Goal: Task Accomplishment & Management: Complete application form

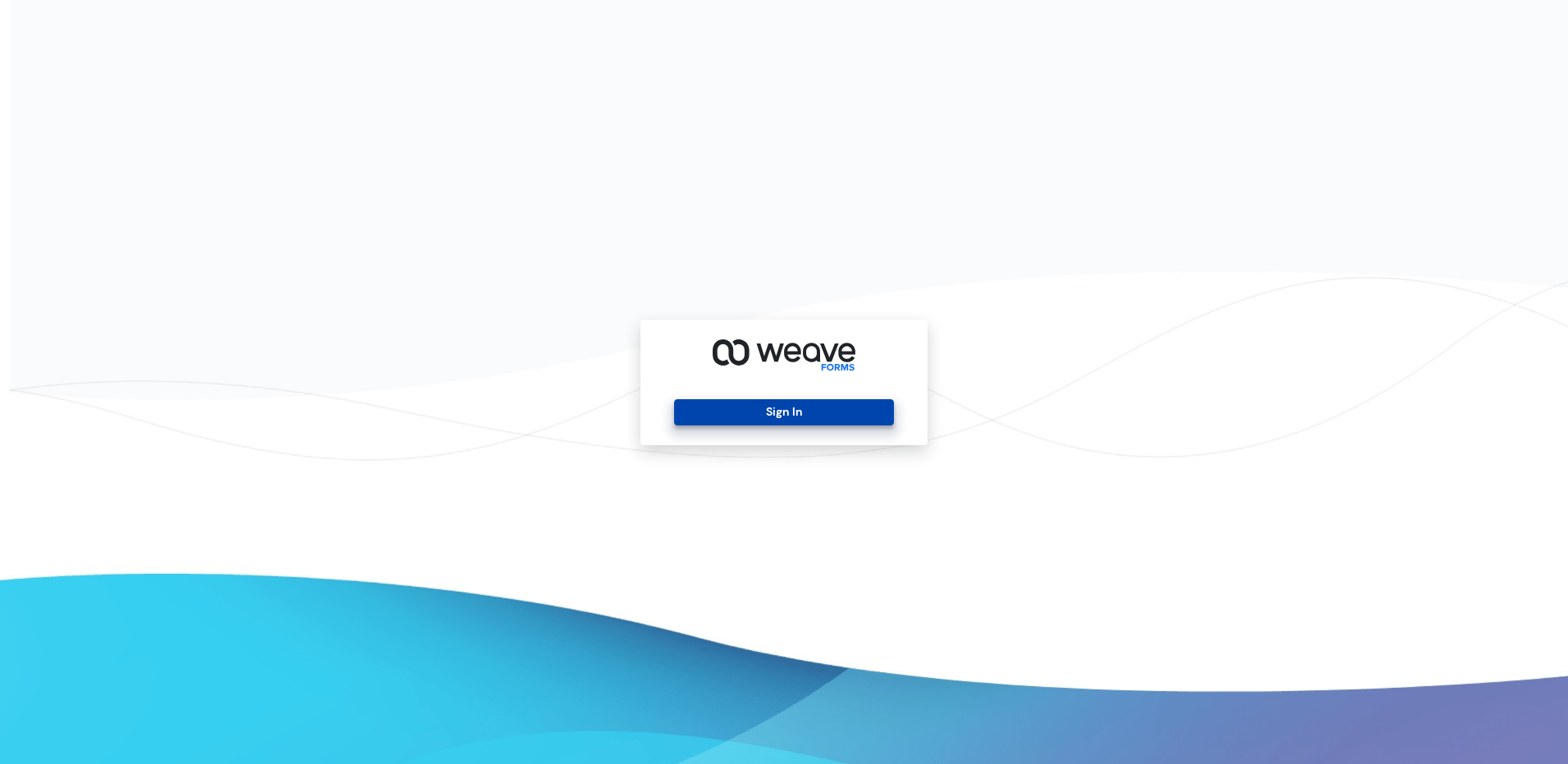
click at [879, 415] on button "Sign In" at bounding box center [783, 413] width 219 height 26
